Goal: Information Seeking & Learning: Find specific fact

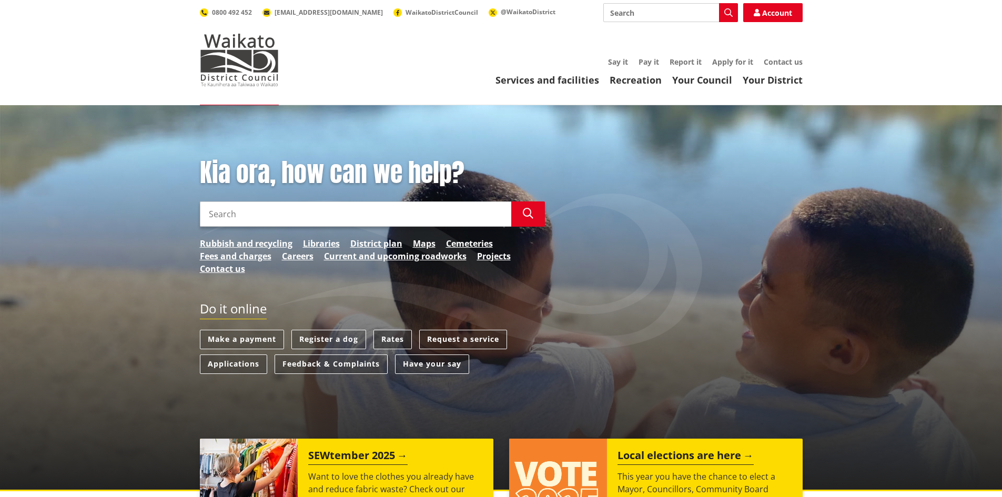
click at [396, 336] on link "Rates" at bounding box center [392, 339] width 38 height 19
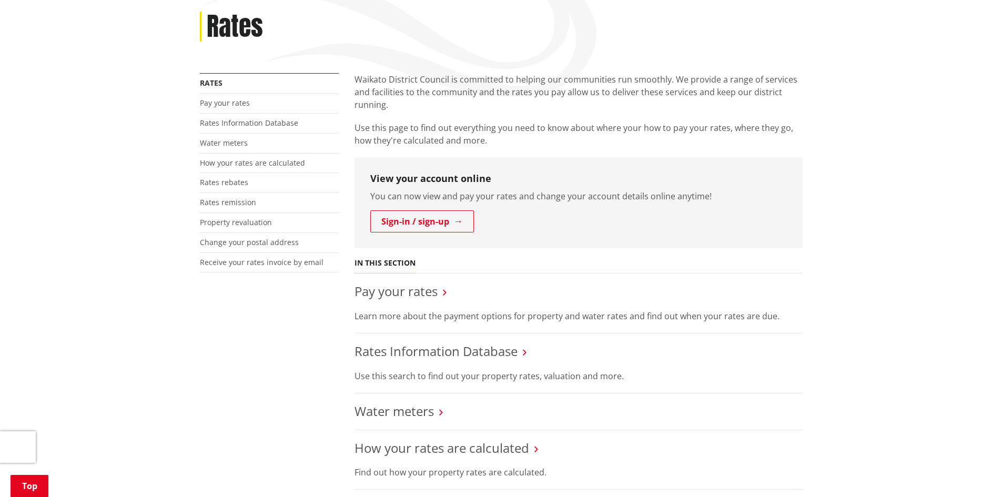
scroll to position [158, 0]
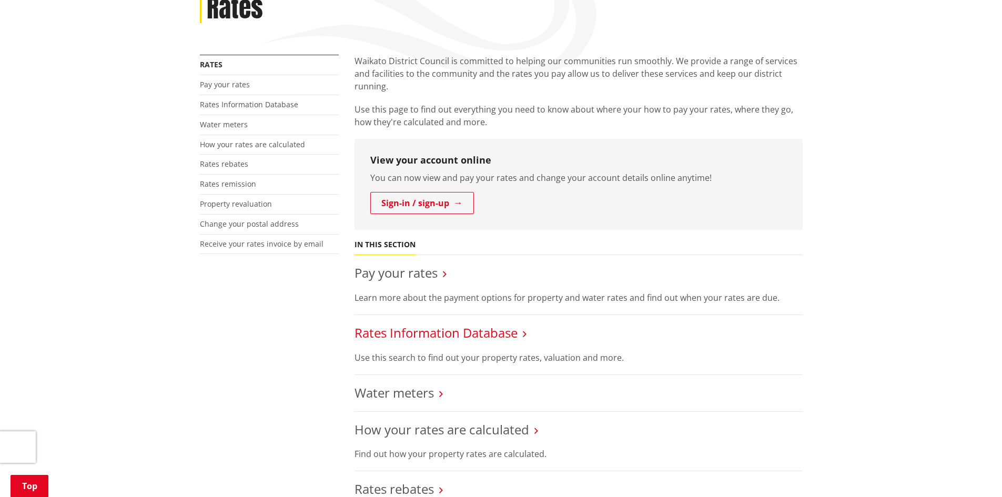
click at [457, 333] on link "Rates Information Database" at bounding box center [435, 332] width 163 height 17
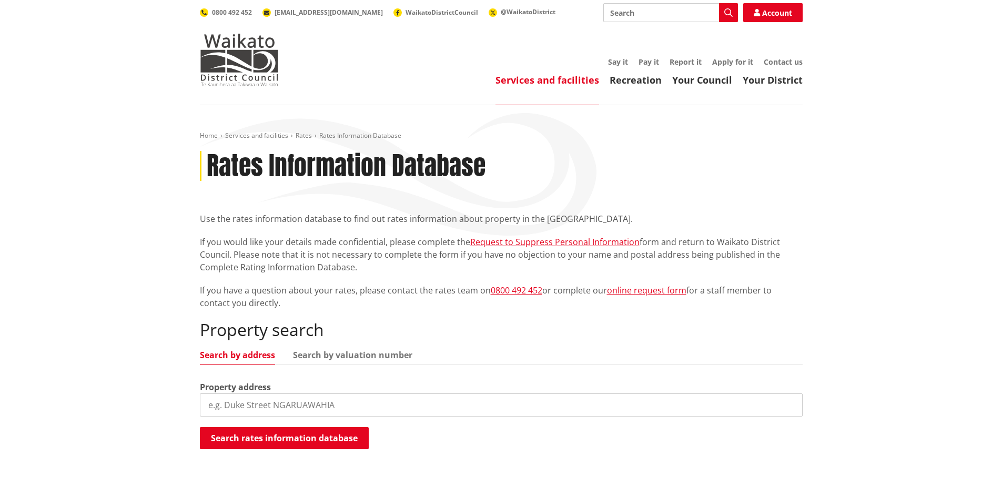
click at [322, 408] on input "search" at bounding box center [501, 404] width 603 height 23
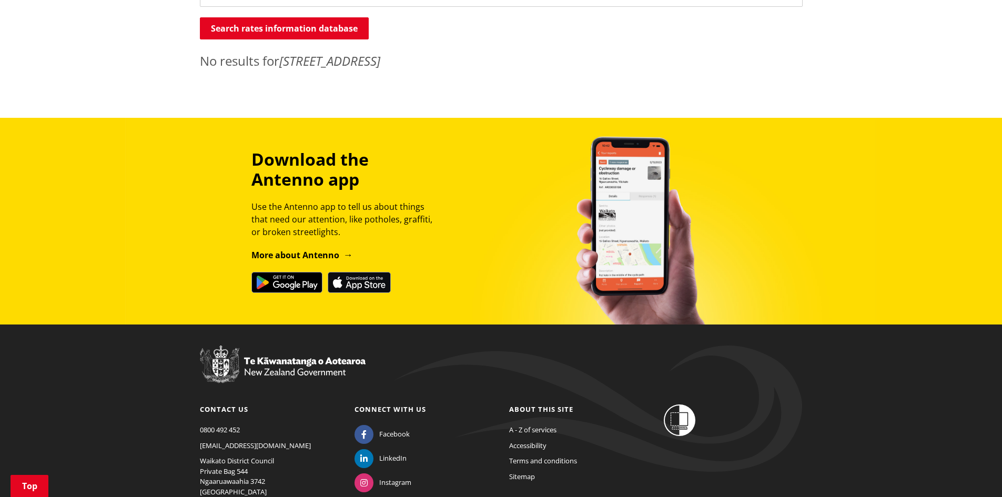
scroll to position [263, 0]
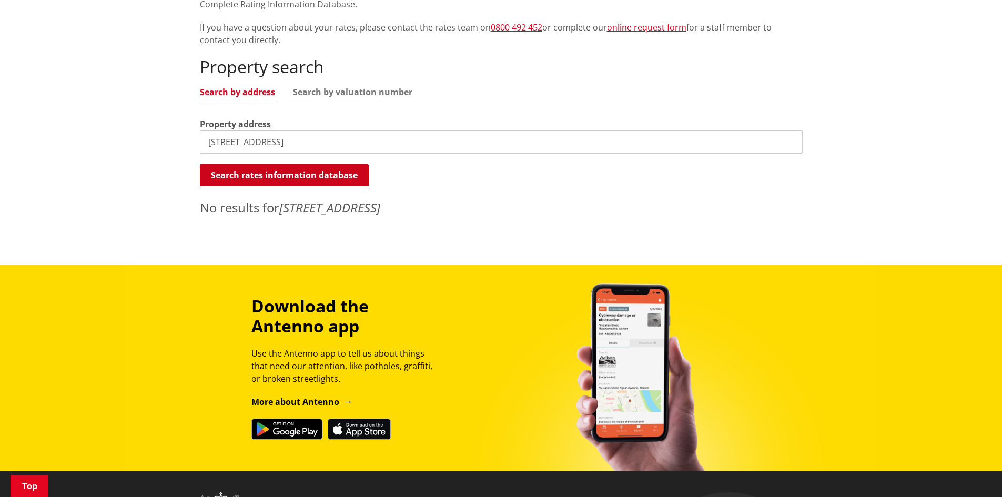
click at [291, 177] on button "Search rates information database" at bounding box center [284, 175] width 169 height 22
click at [319, 143] on input "5 Long View Crescent" at bounding box center [501, 141] width 603 height 23
click at [315, 145] on input "5 Long View Crescent" at bounding box center [501, 141] width 603 height 23
type input "5 Long View Crescent, otorohanga district"
